Goal: Task Accomplishment & Management: Use online tool/utility

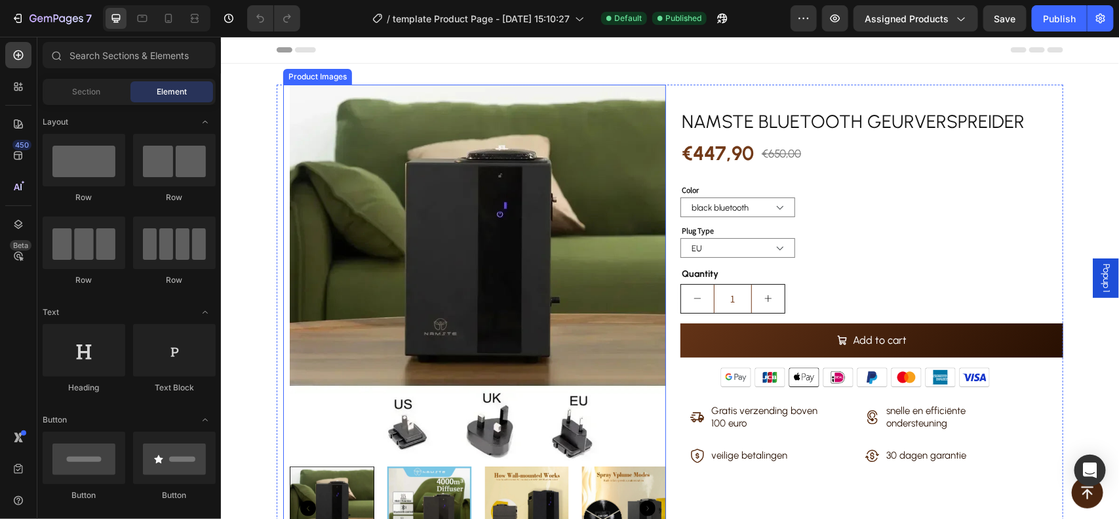
click at [407, 254] on img at bounding box center [477, 272] width 376 height 376
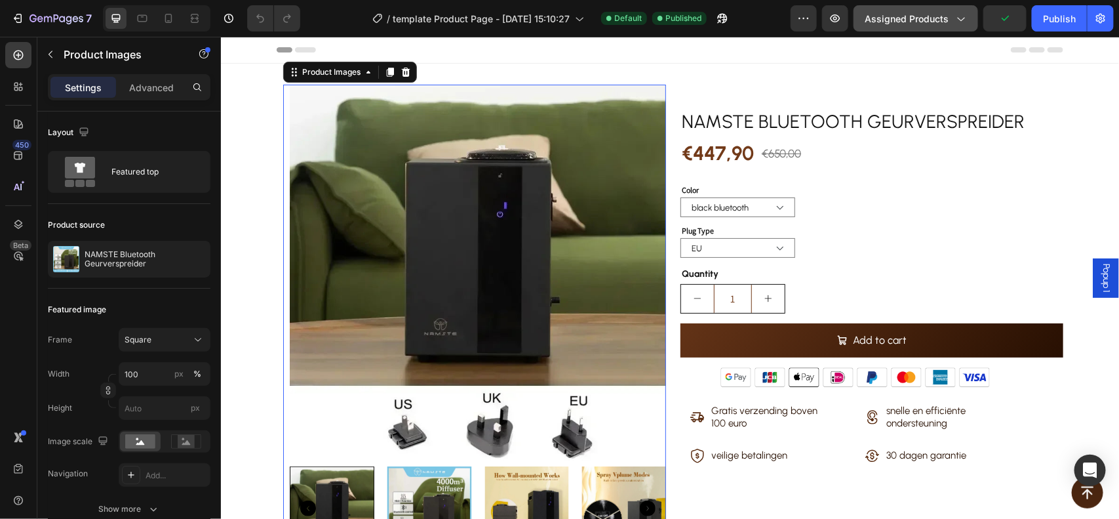
click at [964, 20] on icon "button" at bounding box center [960, 18] width 13 height 13
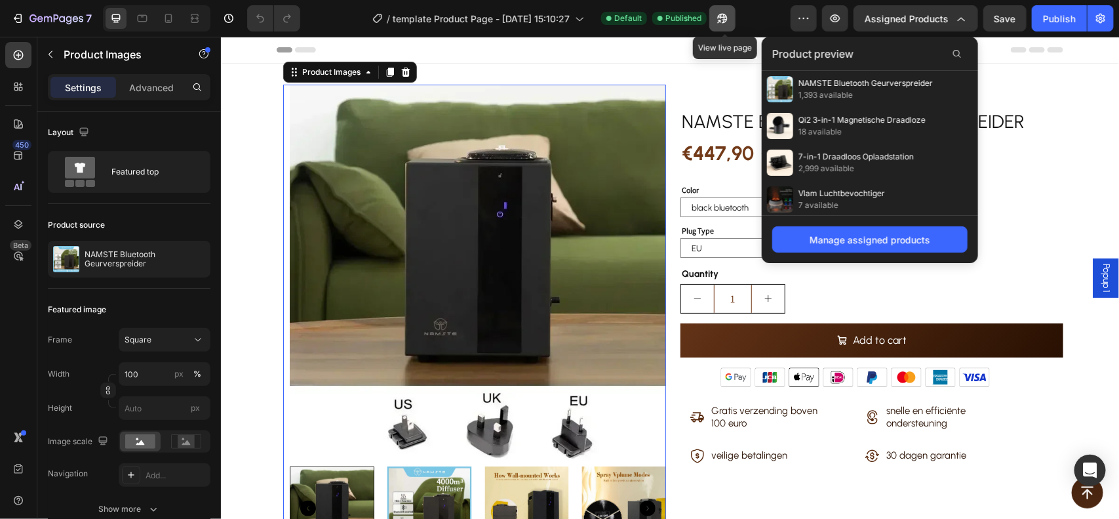
click at [722, 16] on icon "button" at bounding box center [723, 19] width 10 height 10
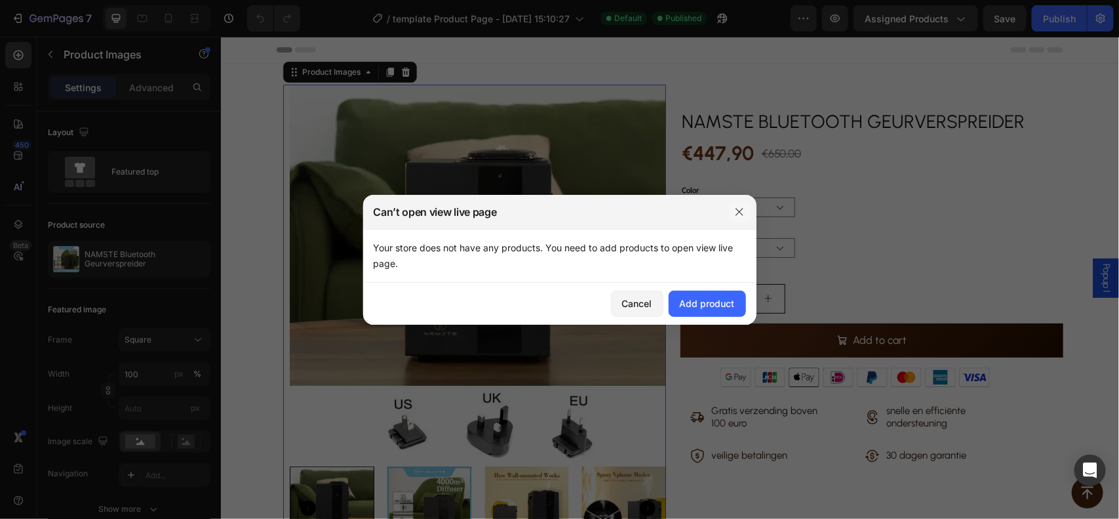
click at [744, 212] on icon "button" at bounding box center [740, 212] width 10 height 10
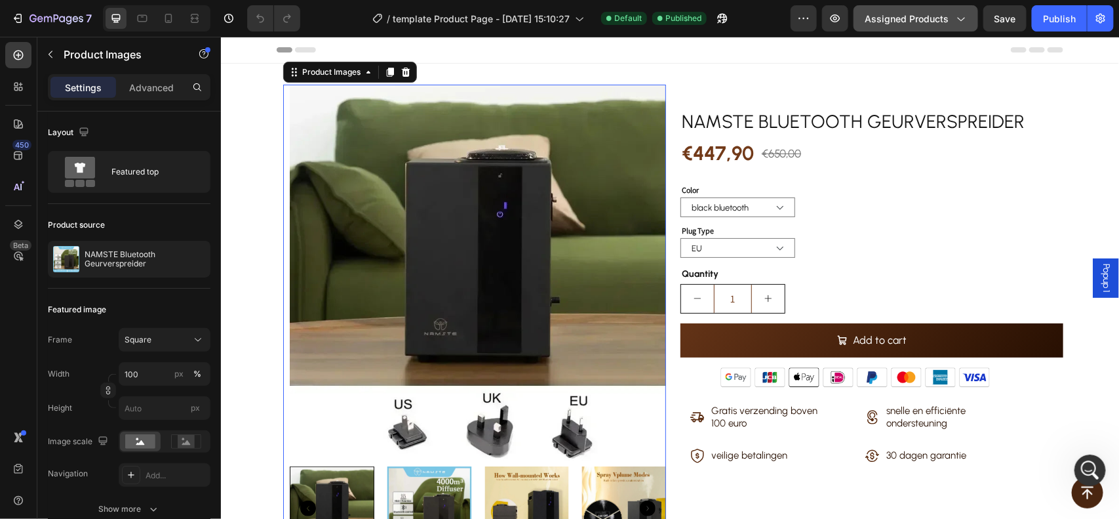
click at [948, 14] on span "Assigned Products" at bounding box center [907, 19] width 84 height 14
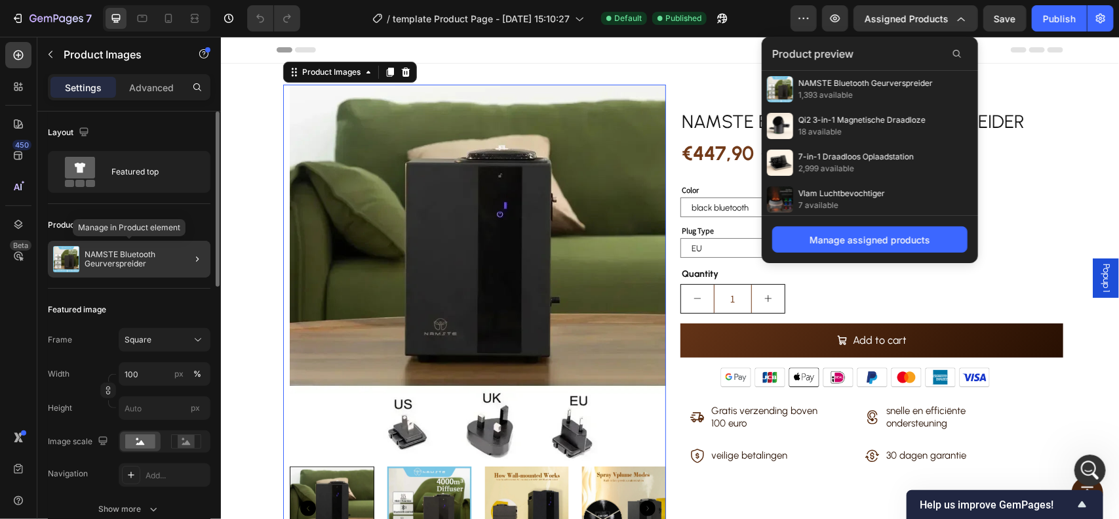
click at [152, 258] on p "NAMSTE Bluetooth Geurverspreider" at bounding box center [145, 259] width 121 height 18
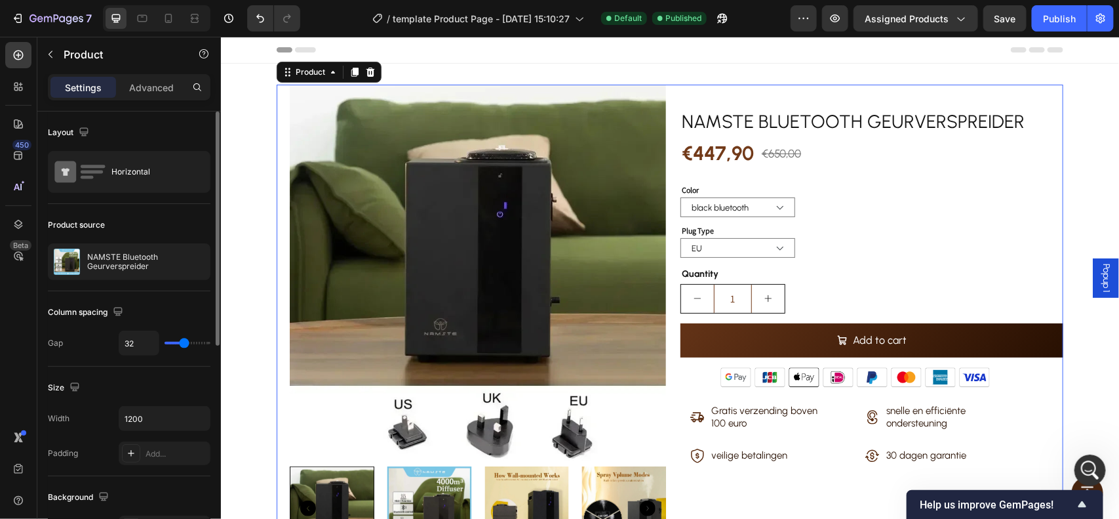
click at [99, 213] on div "Product source NAMSTE Bluetooth Geurverspreider" at bounding box center [129, 247] width 163 height 87
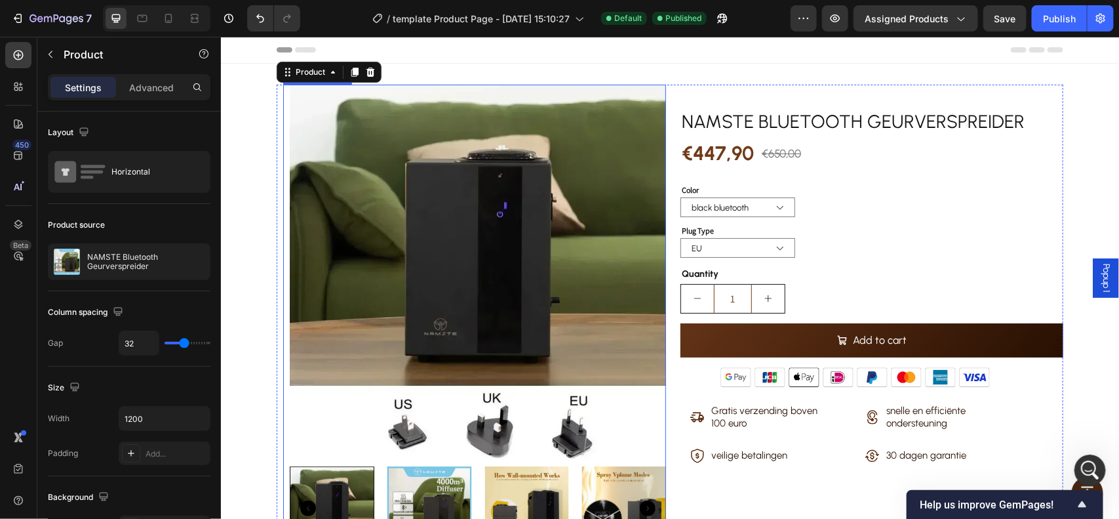
click at [296, 92] on img at bounding box center [477, 272] width 376 height 376
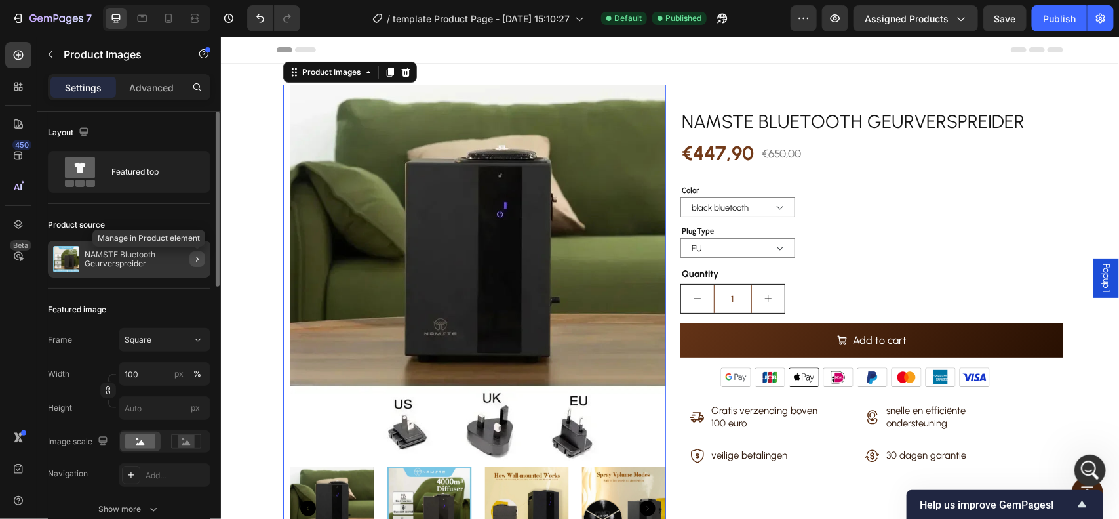
click at [199, 259] on icon "button" at bounding box center [197, 259] width 10 height 10
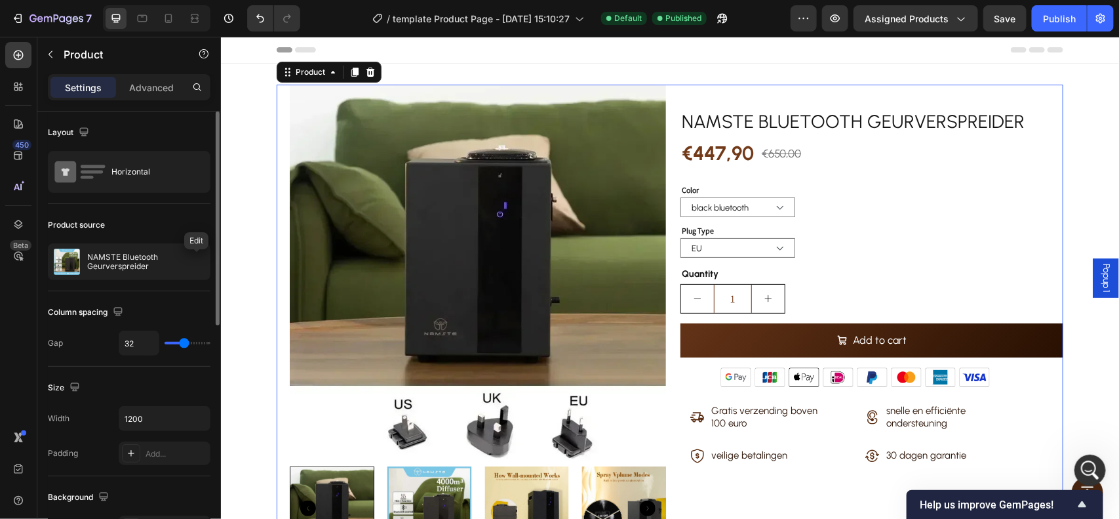
click at [0, 0] on icon "button" at bounding box center [0, 0] width 0 height 0
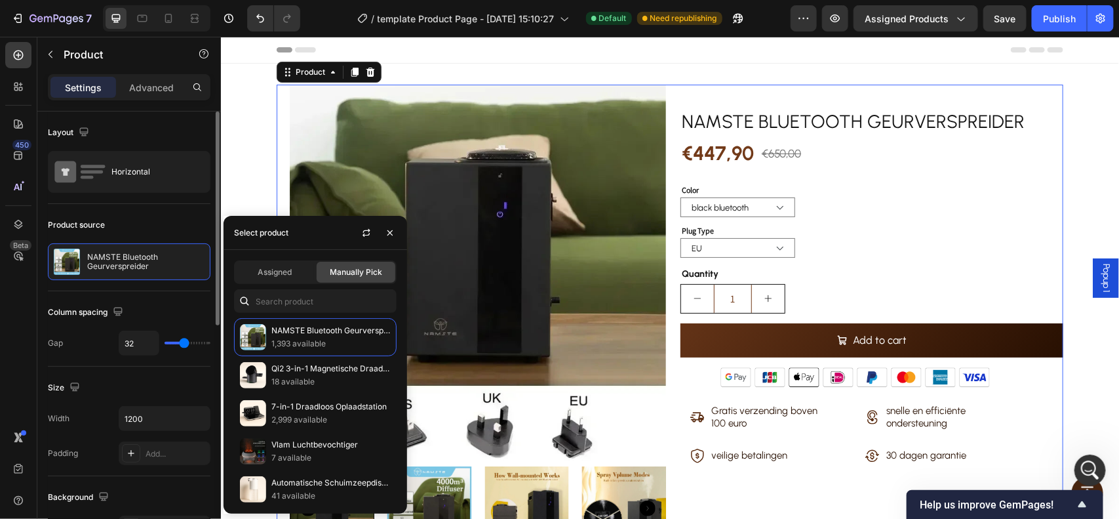
click at [327, 233] on div "Select product" at bounding box center [316, 233] width 184 height 34
